Goal: Find specific page/section: Find specific page/section

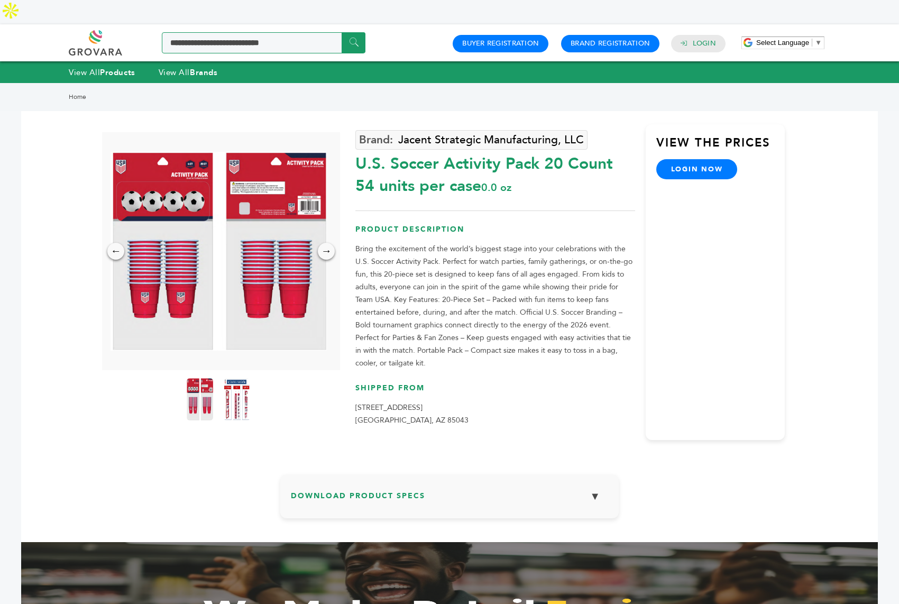
click at [272, 32] on input "Search a product or brand..." at bounding box center [264, 42] width 204 height 21
type input "******"
click at [342, 32] on input "******" at bounding box center [354, 42] width 24 height 21
